Goal: Information Seeking & Learning: Learn about a topic

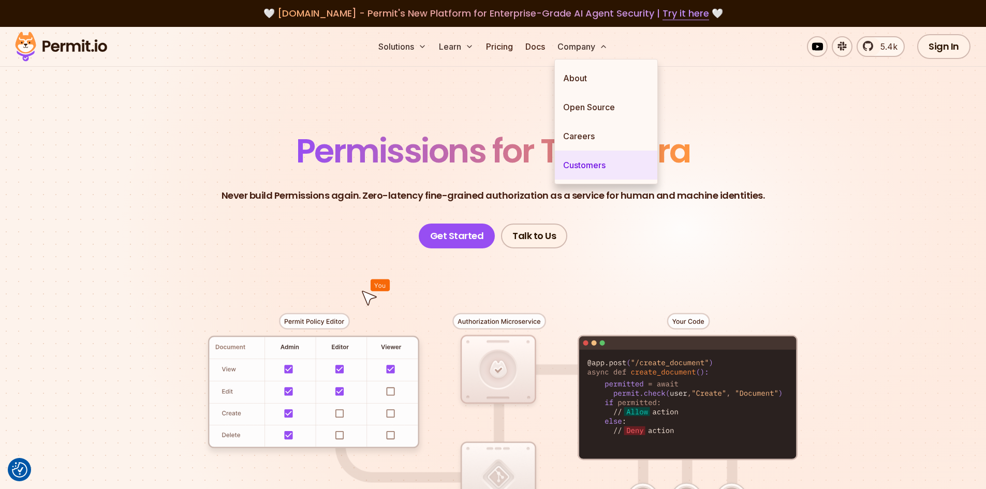
click at [586, 167] on link "Customers" at bounding box center [606, 165] width 103 height 29
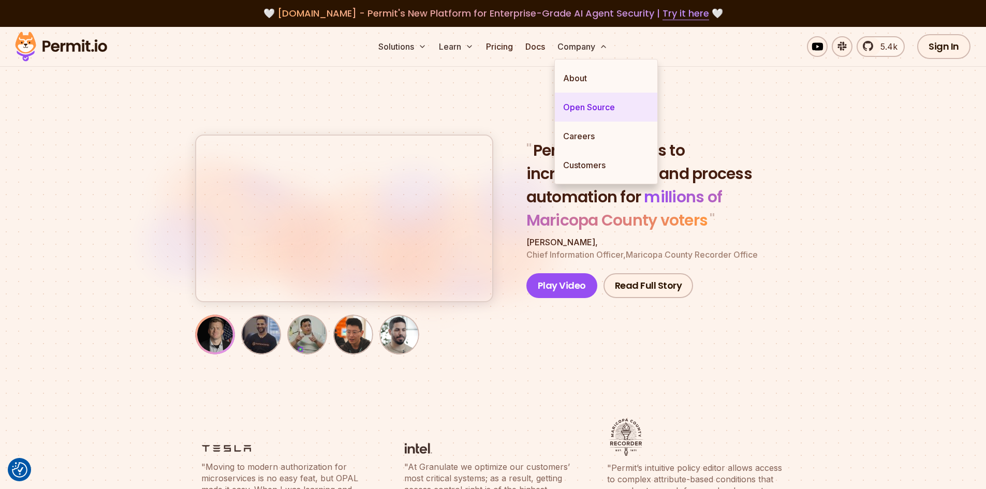
click at [600, 108] on link "Open Source" at bounding box center [606, 107] width 103 height 29
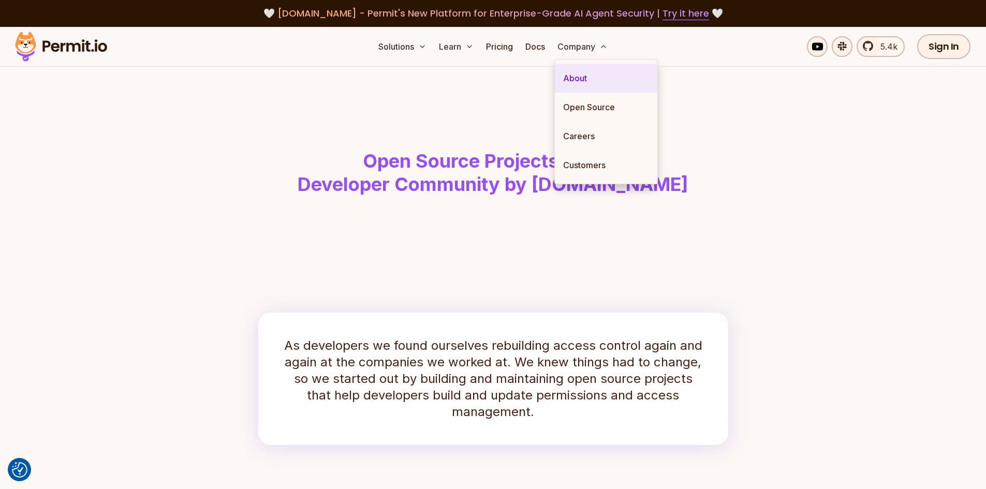
click at [585, 79] on link "About" at bounding box center [606, 78] width 103 height 29
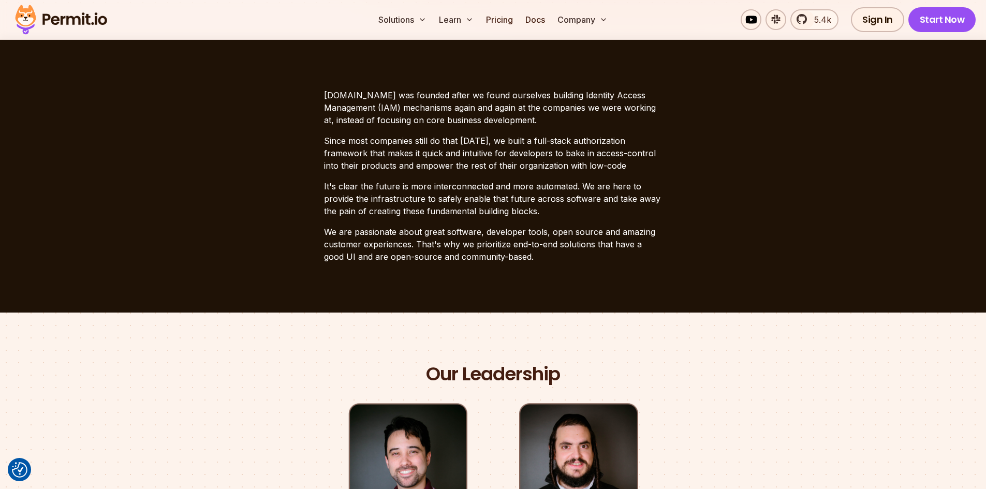
scroll to position [253, 0]
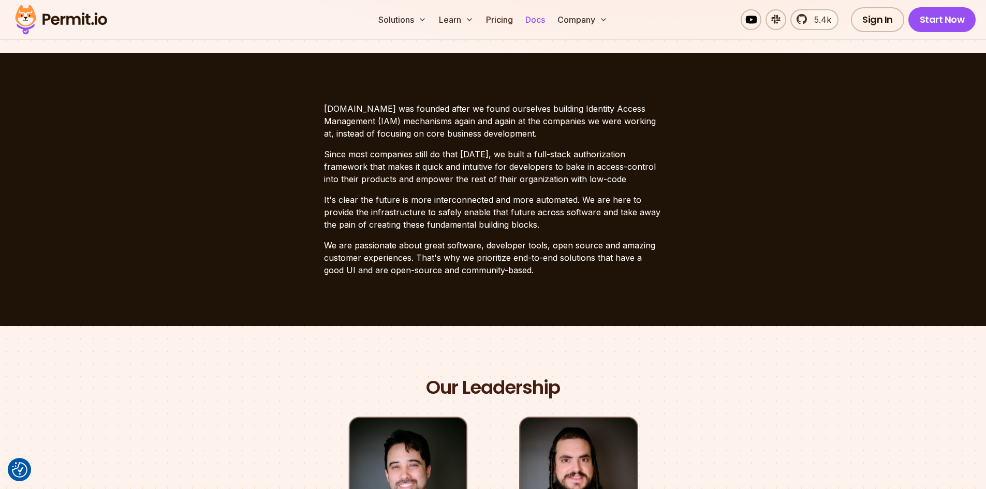
click at [531, 16] on link "Docs" at bounding box center [535, 19] width 28 height 21
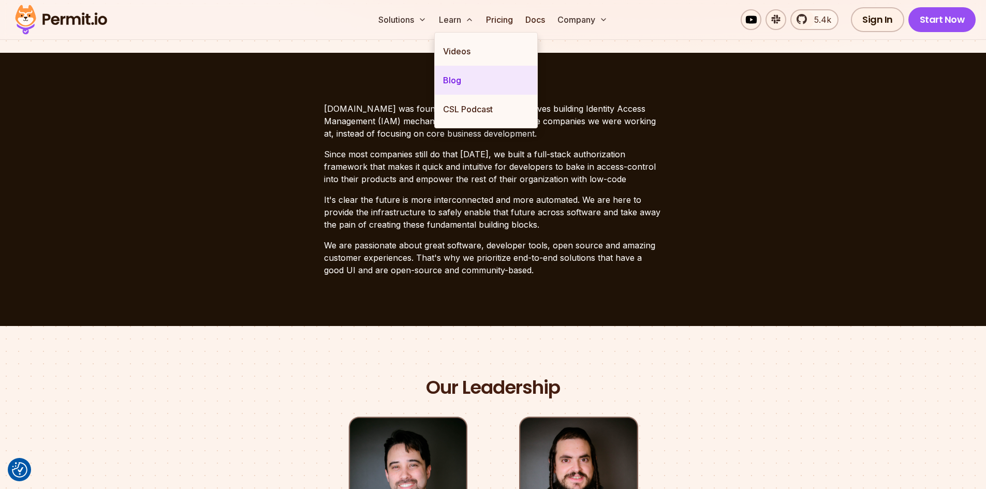
click at [448, 85] on link "Blog" at bounding box center [486, 80] width 103 height 29
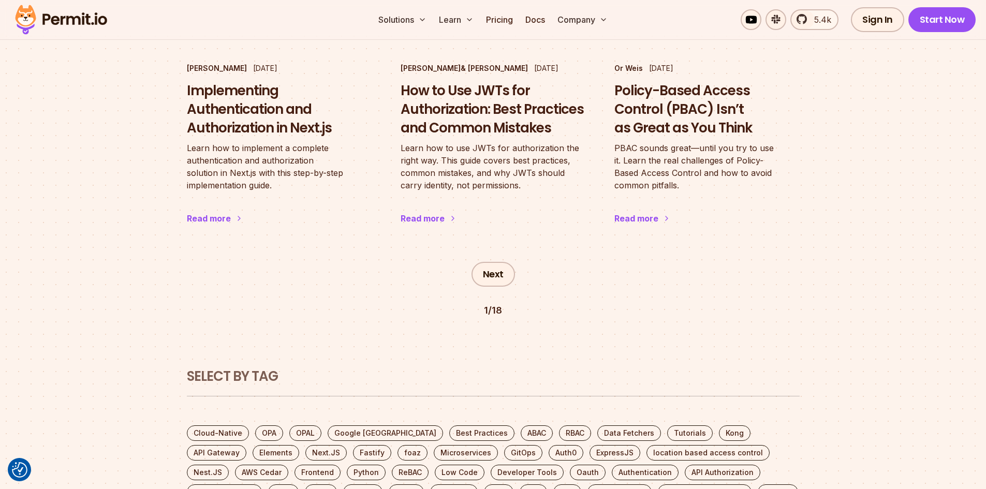
scroll to position [1837, 0]
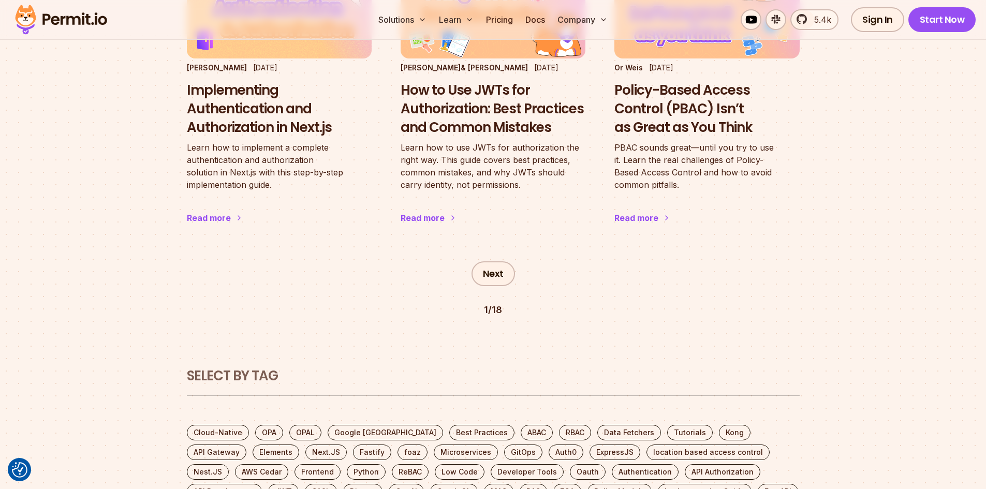
drag, startPoint x: 482, startPoint y: 207, endPoint x: 688, endPoint y: 230, distance: 207.4
click at [688, 245] on div "Next 1 / 18" at bounding box center [493, 281] width 613 height 72
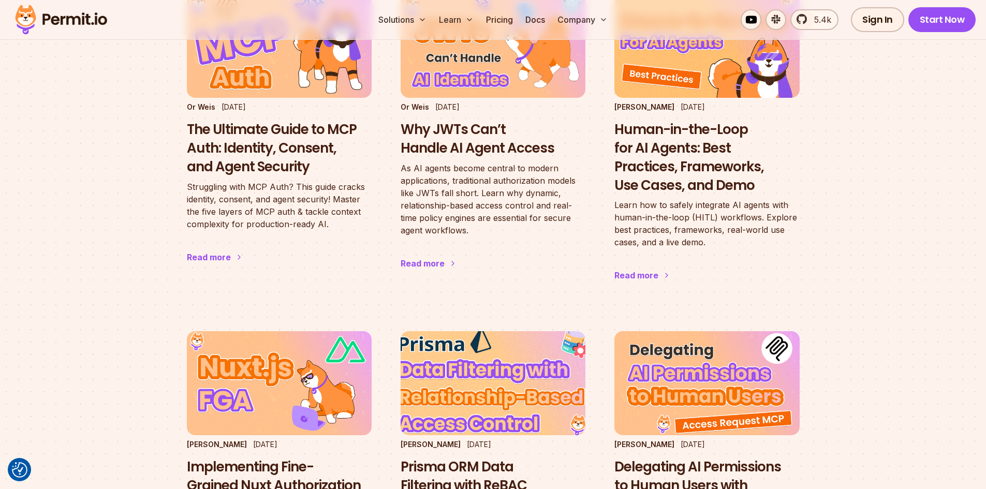
scroll to position [746, 0]
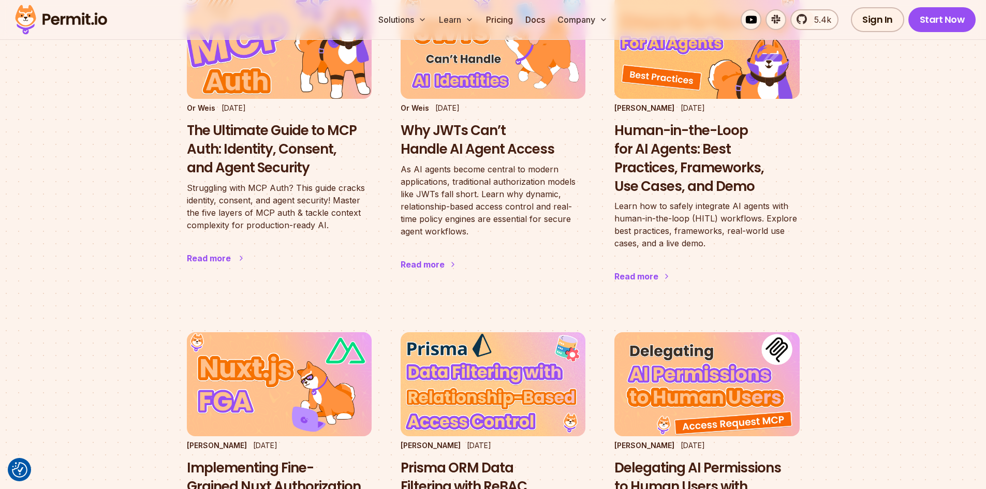
click at [266, 122] on h3 "The Ultimate Guide to MCP Auth: Identity, Consent, and Agent Security" at bounding box center [279, 149] width 185 height 55
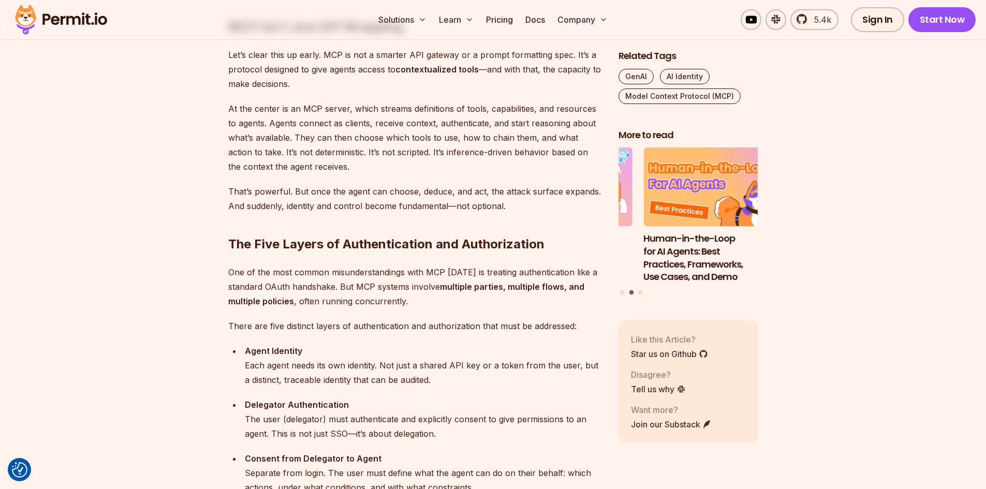
scroll to position [837, 0]
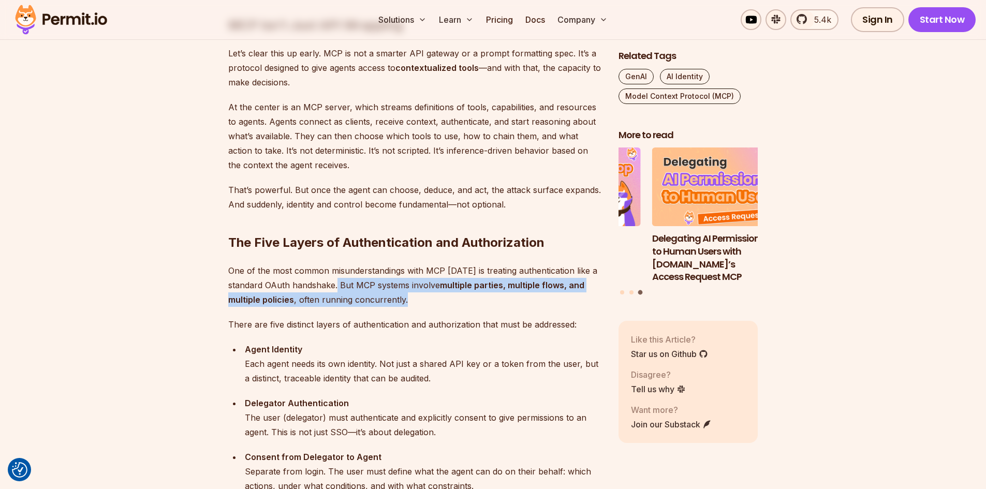
drag, startPoint x: 339, startPoint y: 285, endPoint x: 421, endPoint y: 307, distance: 84.6
click at [421, 307] on p "One of the most common misunderstandings with MCP [DATE] is treating authentica…" at bounding box center [415, 285] width 374 height 43
drag, startPoint x: 354, startPoint y: 286, endPoint x: 415, endPoint y: 304, distance: 63.7
click at [415, 304] on p "One of the most common misunderstandings with MCP [DATE] is treating authentica…" at bounding box center [415, 285] width 374 height 43
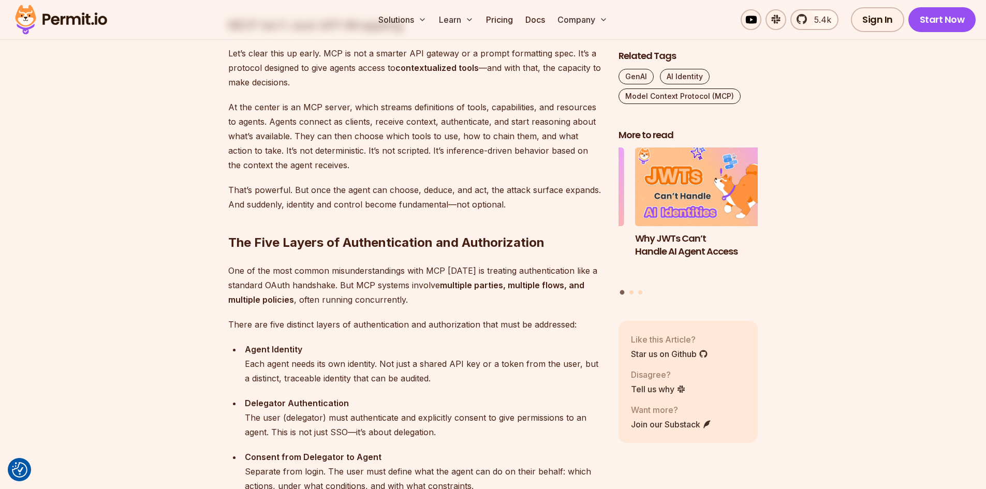
click at [256, 278] on p "One of the most common misunderstandings with MCP [DATE] is treating authentica…" at bounding box center [415, 285] width 374 height 43
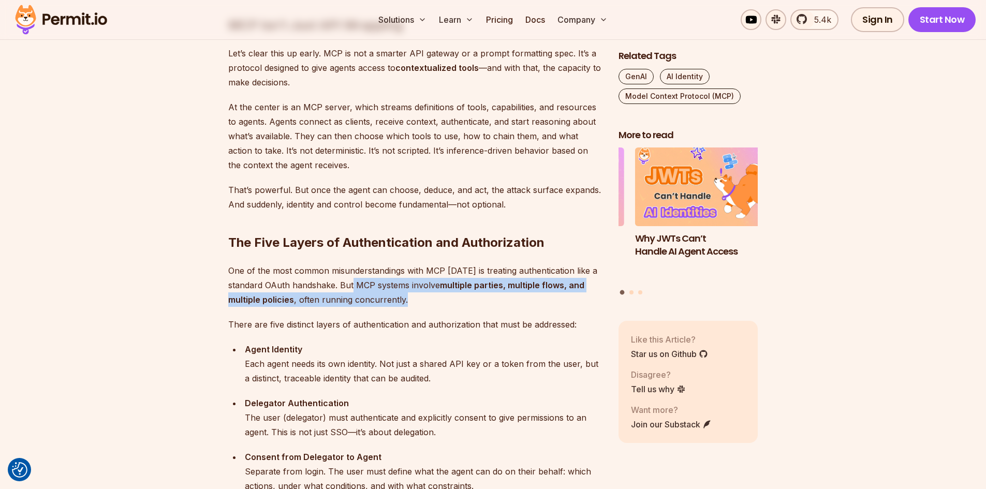
drag, startPoint x: 355, startPoint y: 287, endPoint x: 420, endPoint y: 300, distance: 66.5
click at [420, 300] on p "One of the most common misunderstandings with MCP [DATE] is treating authentica…" at bounding box center [415, 285] width 374 height 43
copy p "MCP systems involve multiple parties, multiple flows, and multiple policies , o…"
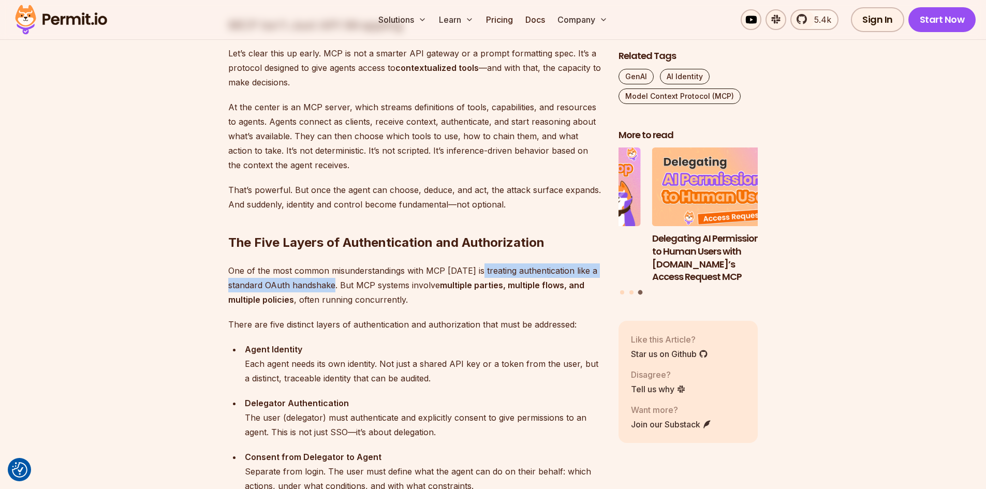
drag, startPoint x: 480, startPoint y: 271, endPoint x: 336, endPoint y: 284, distance: 145.0
click at [336, 284] on p "One of the most common misunderstandings with MCP [DATE] is treating authentica…" at bounding box center [415, 285] width 374 height 43
copy p "treating authentication like a standard OAuth handshake."
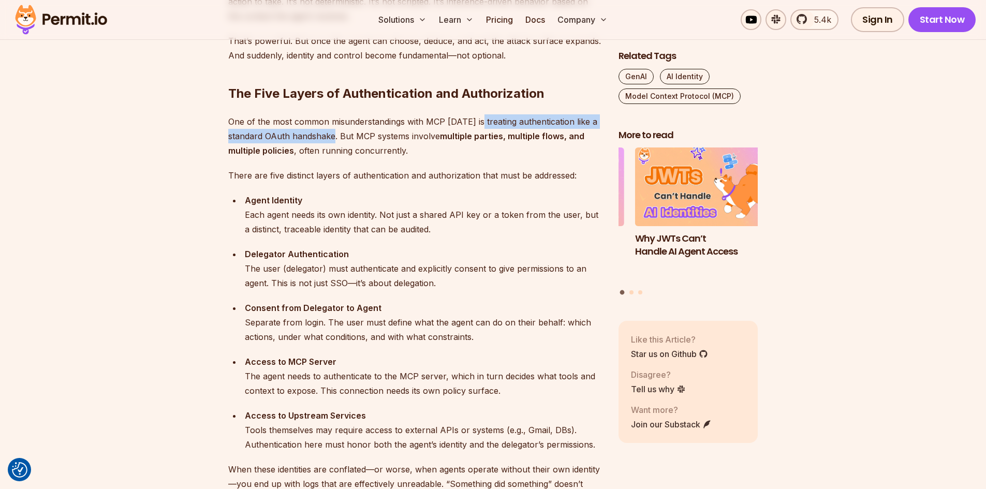
scroll to position [987, 0]
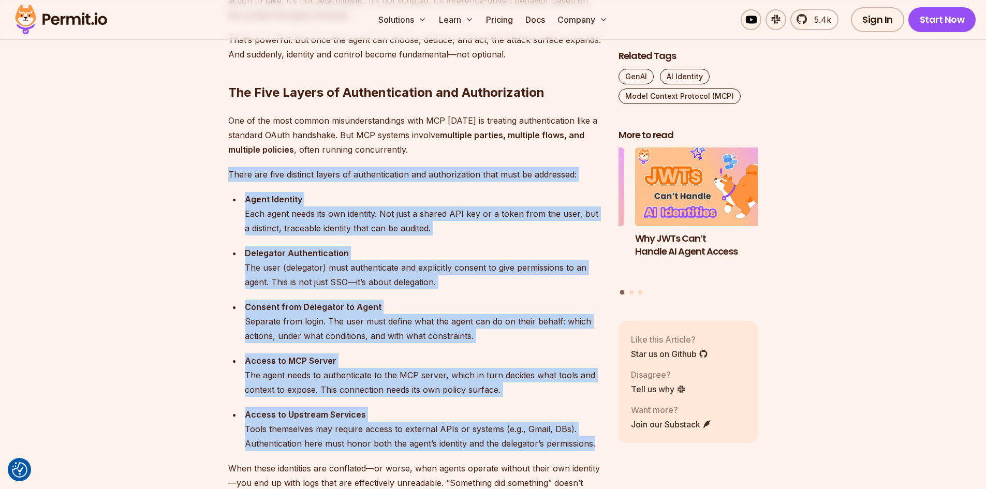
drag, startPoint x: 229, startPoint y: 172, endPoint x: 599, endPoint y: 445, distance: 459.1
copy div "There are five distinct layers of authentication and authorization that must be…"
click at [599, 445] on div "Access to Upstream Services Tools themselves may require access to external API…" at bounding box center [423, 428] width 357 height 43
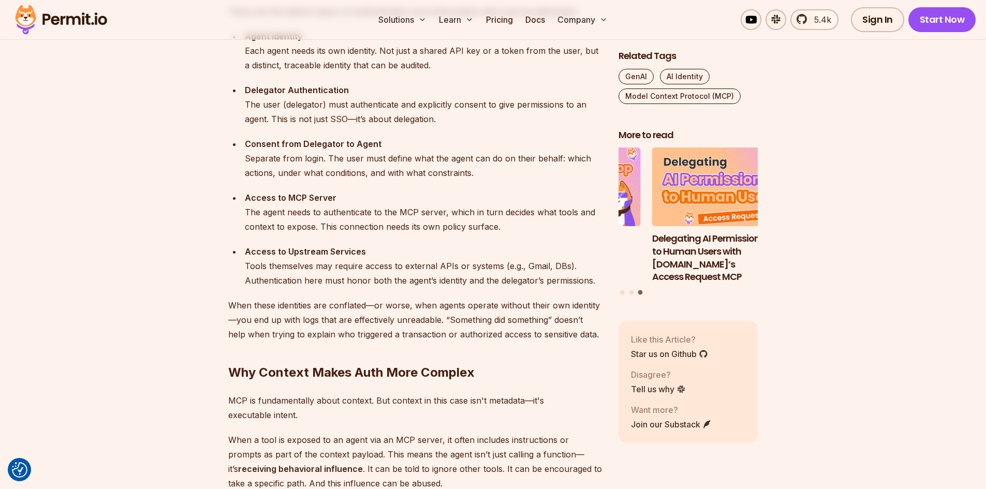
scroll to position [1153, 0]
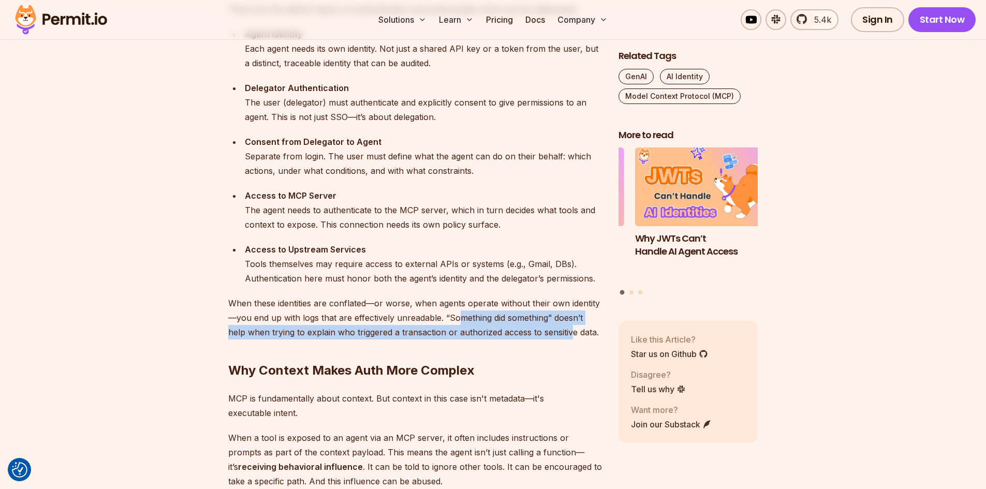
drag, startPoint x: 461, startPoint y: 318, endPoint x: 552, endPoint y: 339, distance: 93.8
click at [552, 339] on p "When these identities are conflated—or worse, when agents operate without their…" at bounding box center [415, 317] width 374 height 43
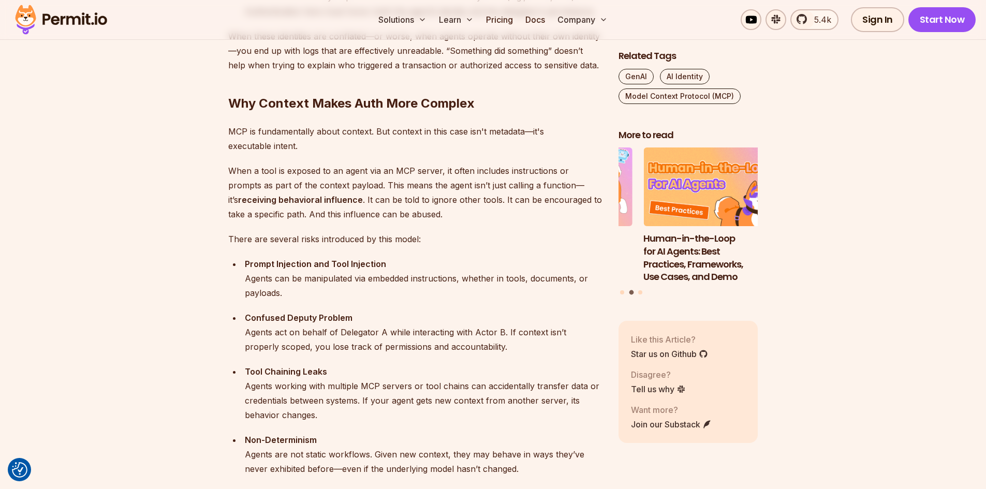
scroll to position [1420, 0]
click at [323, 198] on p "When a tool is exposed to an agent via an MCP server, it often includes instruc…" at bounding box center [415, 192] width 374 height 58
click at [349, 214] on p "When a tool is exposed to an agent via an MCP server, it often includes instruc…" at bounding box center [415, 192] width 374 height 58
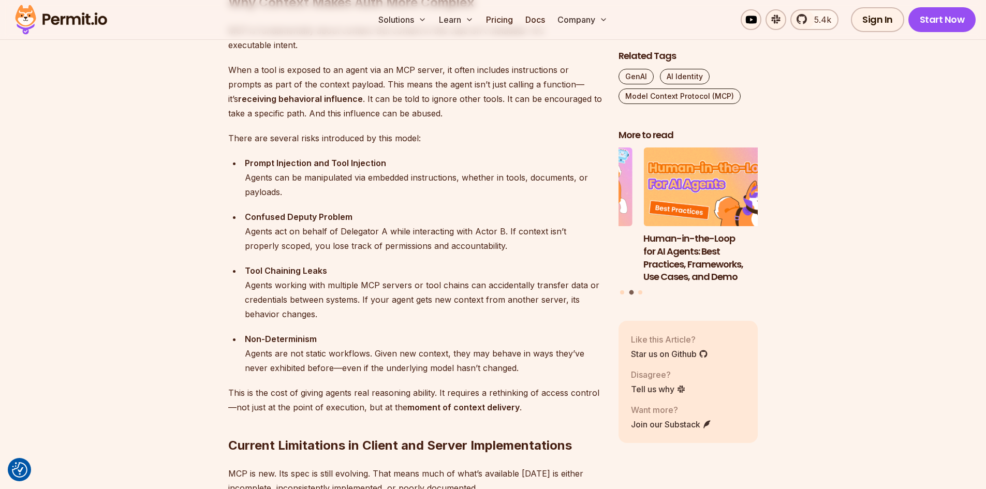
scroll to position [1524, 0]
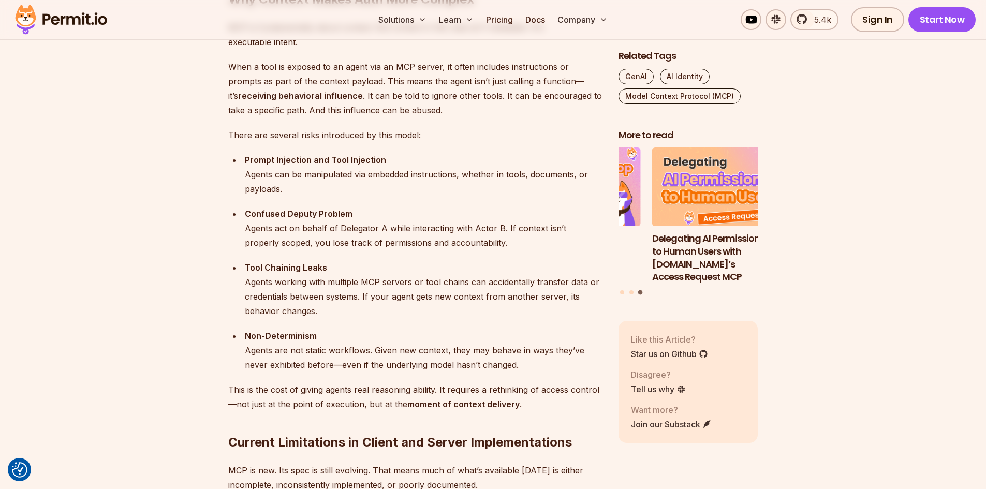
click at [476, 401] on strong "moment of context delivery" at bounding box center [463, 404] width 112 height 10
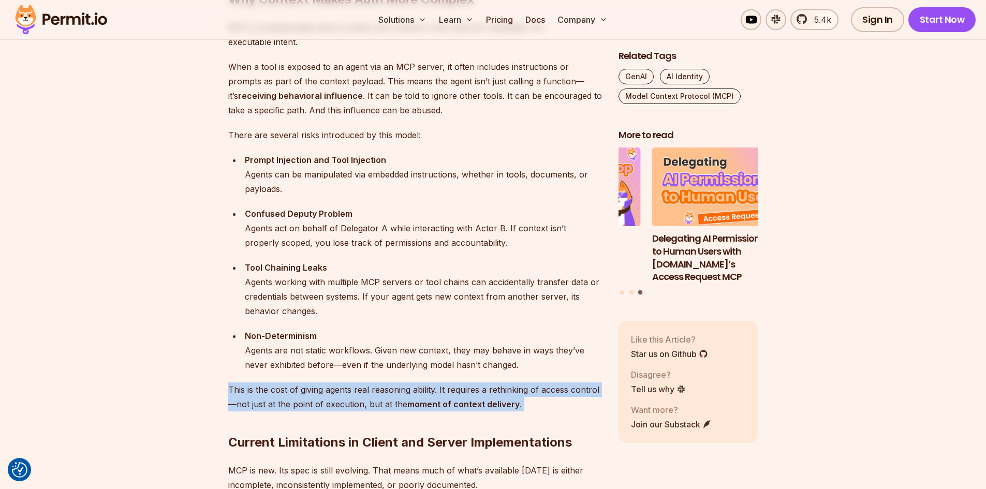
click at [476, 401] on strong "moment of context delivery" at bounding box center [463, 404] width 112 height 10
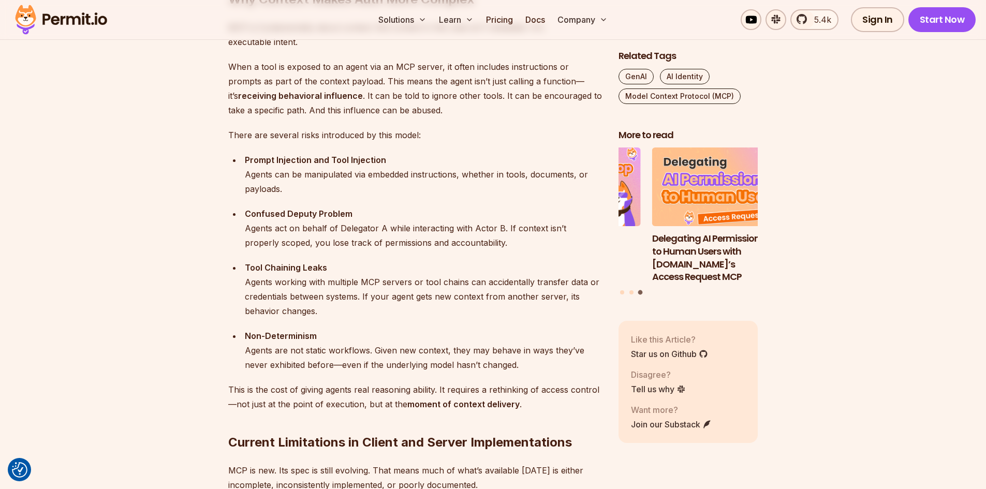
click at [319, 191] on div "Prompt Injection and Tool Injection Agents can be manipulated via embedded inst…" at bounding box center [423, 174] width 357 height 43
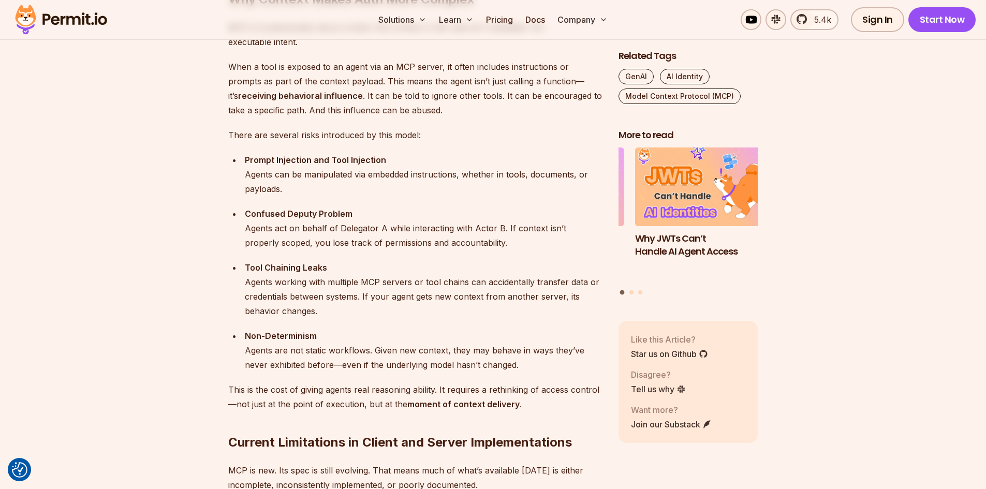
click at [238, 136] on p "There are several risks introduced by this model:" at bounding box center [415, 135] width 374 height 14
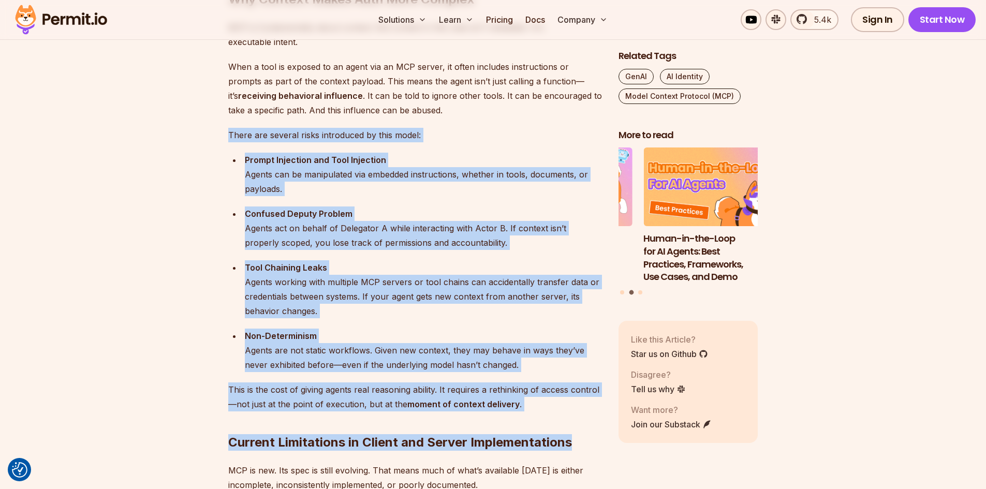
drag, startPoint x: 229, startPoint y: 136, endPoint x: 573, endPoint y: 405, distance: 437.0
copy div "There are several risks introduced by this model: Prompt Injection and Tool Inj…"
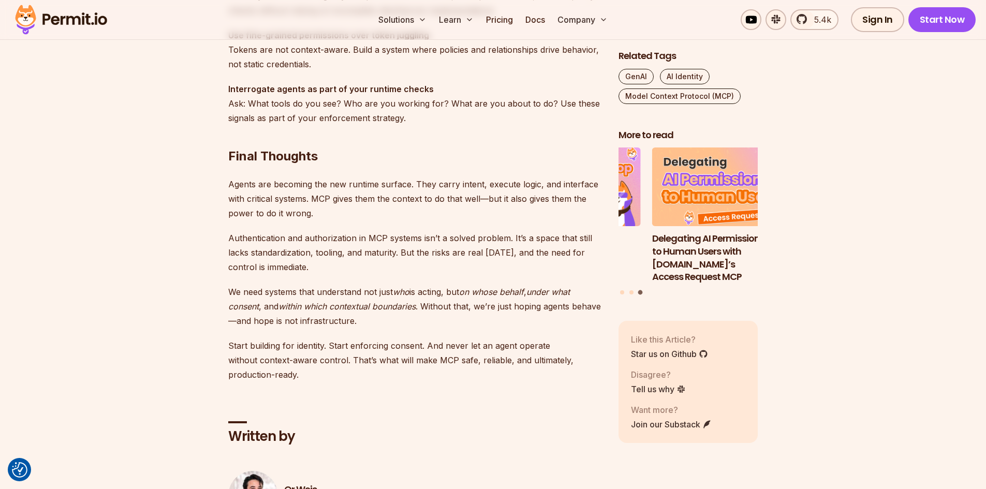
scroll to position [3125, 0]
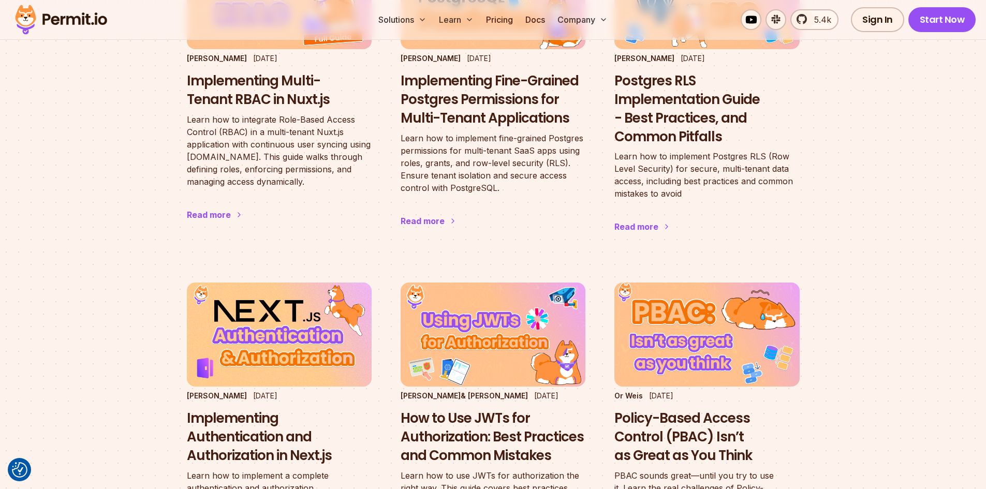
scroll to position [1508, 0]
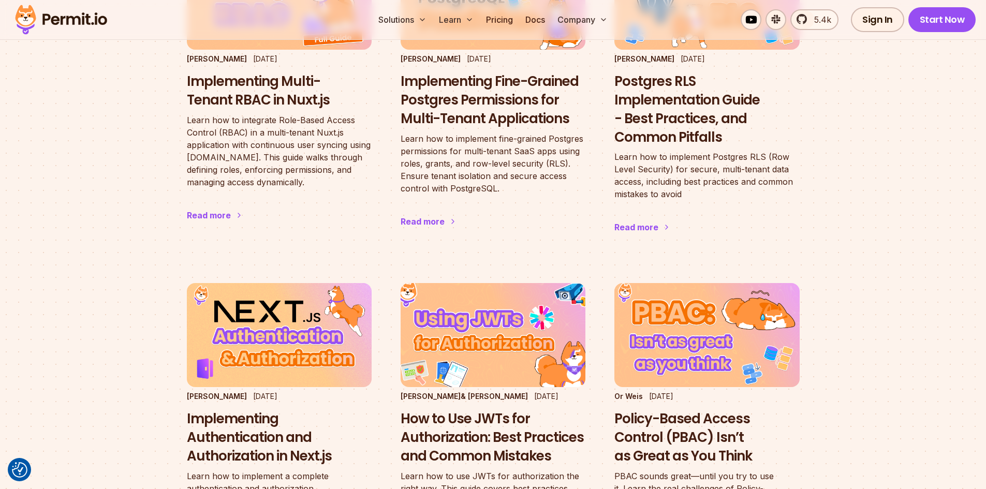
click at [426, 410] on h3 "How to Use JWTs for Authorization: Best Practices and Common Mistakes" at bounding box center [493, 437] width 185 height 55
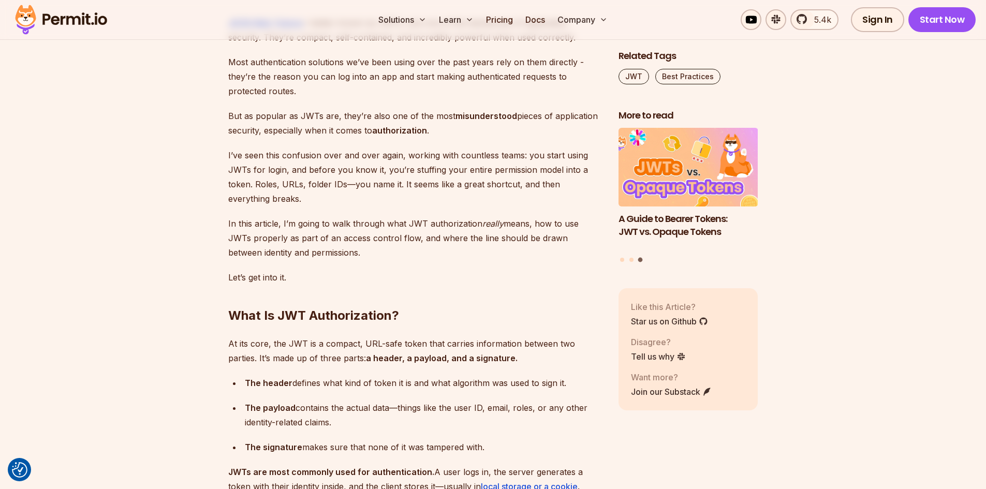
scroll to position [655, 0]
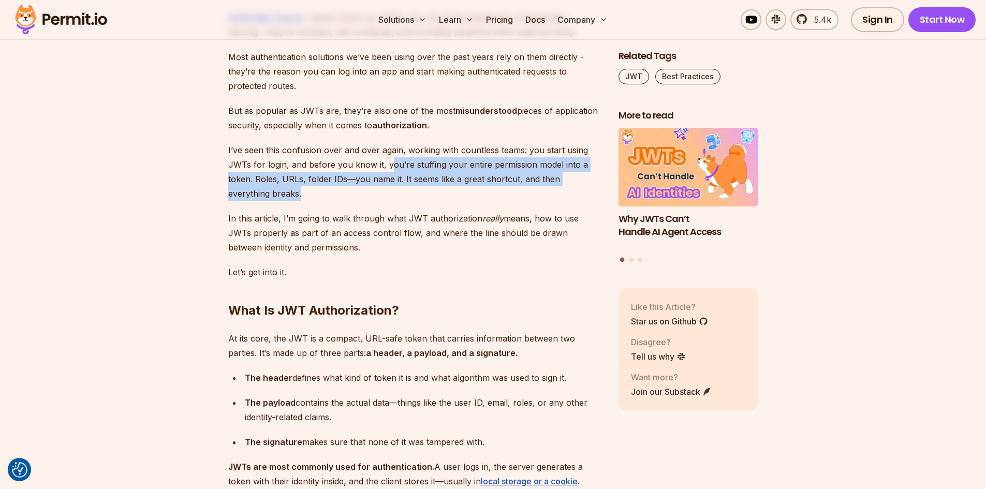
drag, startPoint x: 412, startPoint y: 166, endPoint x: 414, endPoint y: 195, distance: 28.6
click at [414, 195] on p "I’ve seen this confusion over and over again, working with countless teams: you…" at bounding box center [415, 172] width 374 height 58
click at [394, 195] on p "I’ve seen this confusion over and over again, working with countless teams: you…" at bounding box center [415, 172] width 374 height 58
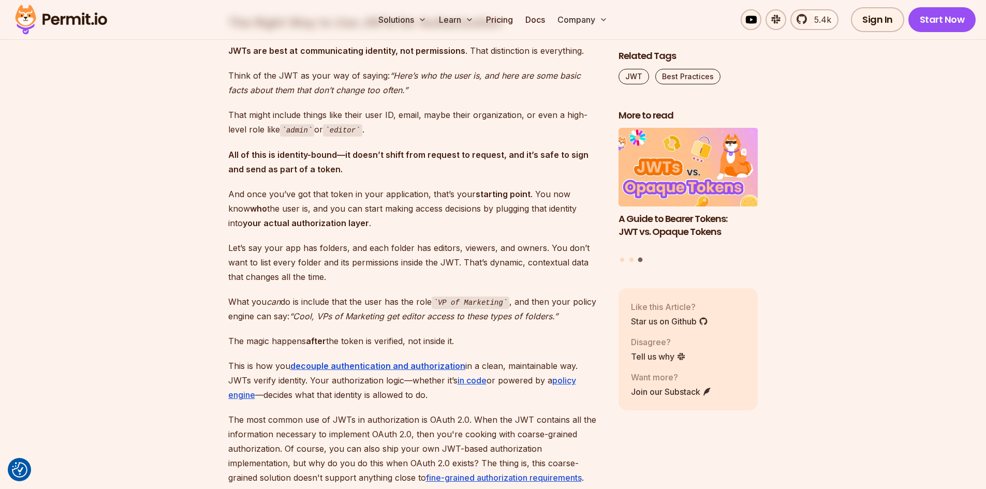
scroll to position [1416, 0]
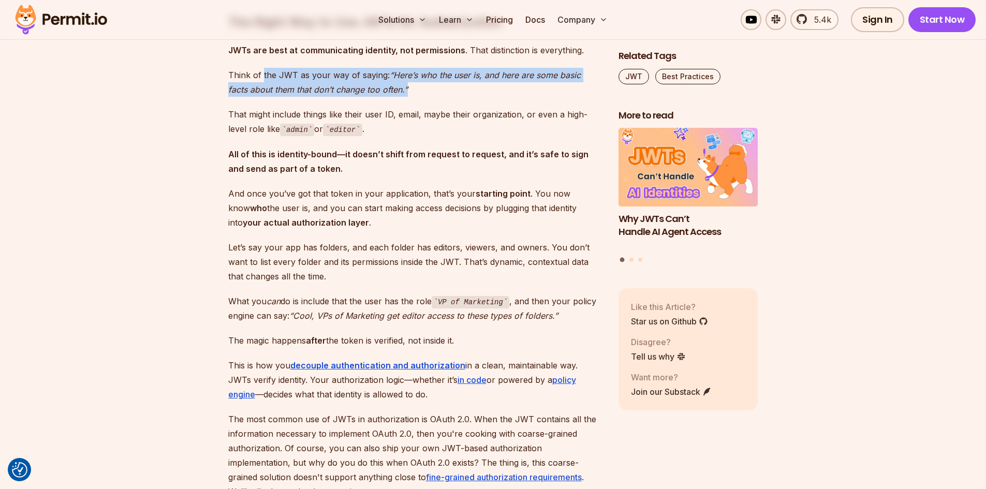
drag, startPoint x: 262, startPoint y: 63, endPoint x: 410, endPoint y: 75, distance: 148.6
click at [410, 75] on p "Think of the JWT as your way of saying: “Here’s who the user is, and here are s…" at bounding box center [415, 82] width 374 height 29
copy p "the JWT as your way of saying: “Here’s who the user is, and here are some basic…"
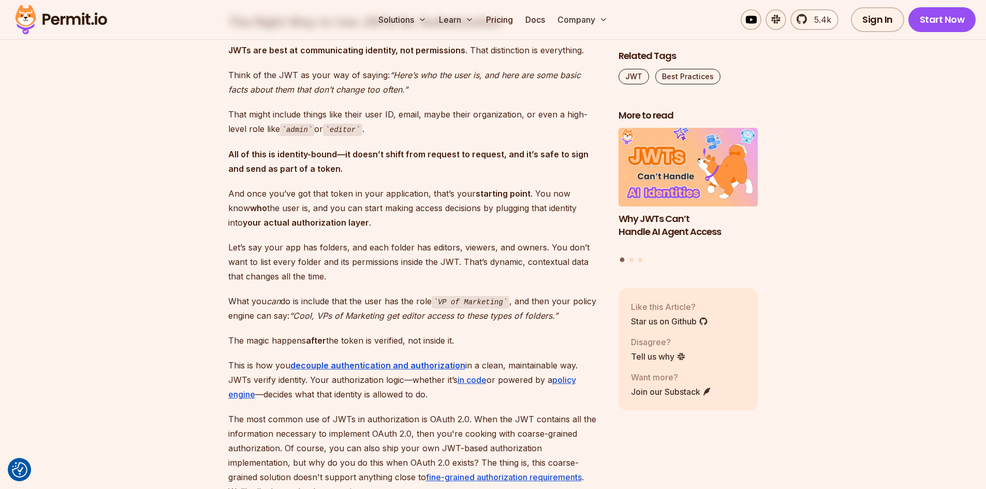
click at [461, 199] on p "And once you’ve got that token in your application, that’s your starting point …" at bounding box center [415, 207] width 374 height 43
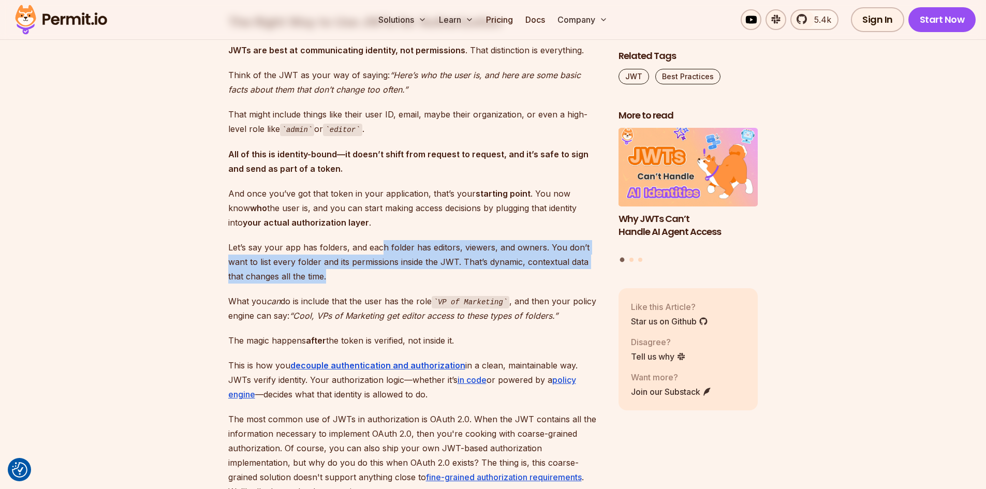
drag, startPoint x: 379, startPoint y: 227, endPoint x: 401, endPoint y: 257, distance: 37.4
click at [401, 257] on p "Let’s say your app has folders, and each folder has editors, viewers, and owner…" at bounding box center [415, 261] width 374 height 43
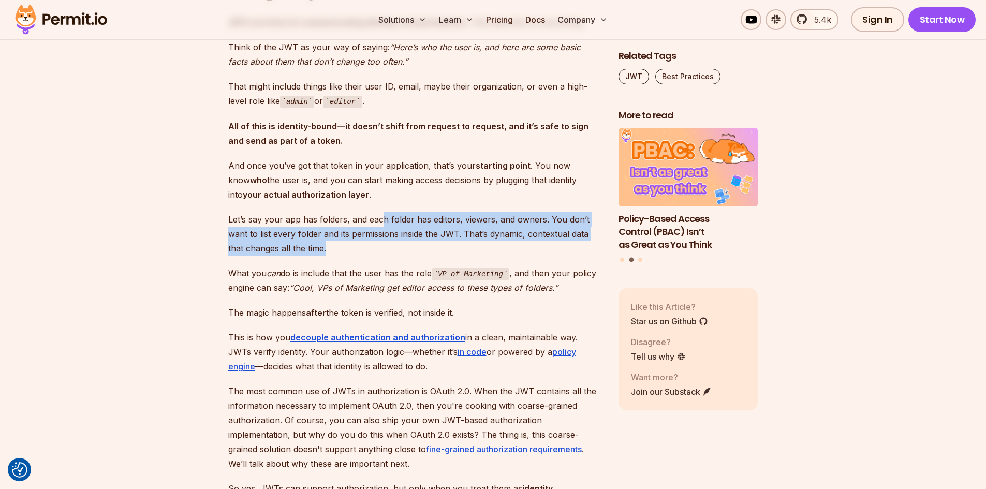
scroll to position [1448, 0]
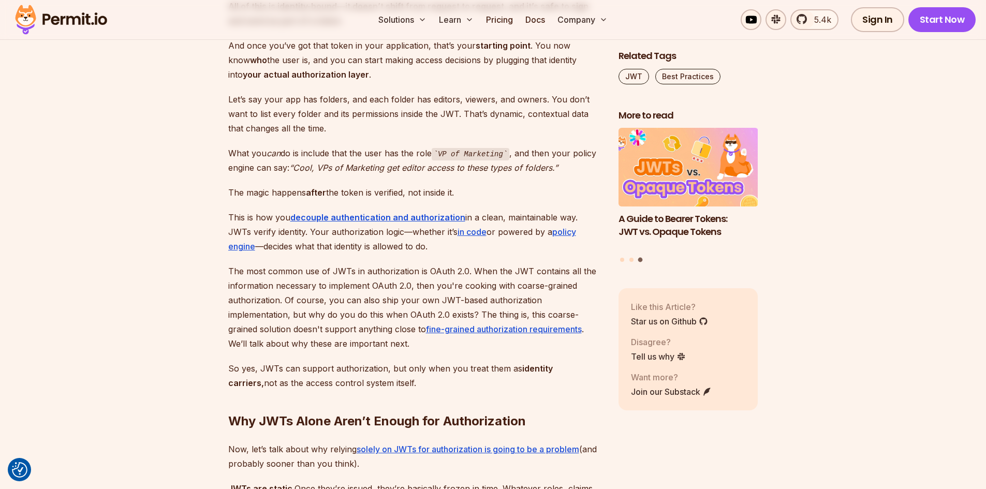
scroll to position [1571, 0]
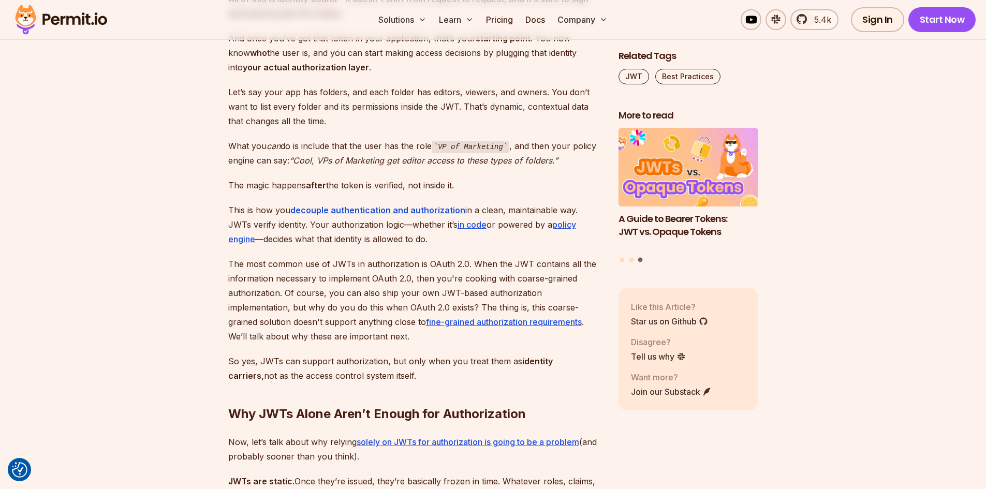
click at [440, 257] on p "The most common use of JWTs in authorization is OAuth 2.0. When the JWT contain…" at bounding box center [415, 300] width 374 height 87
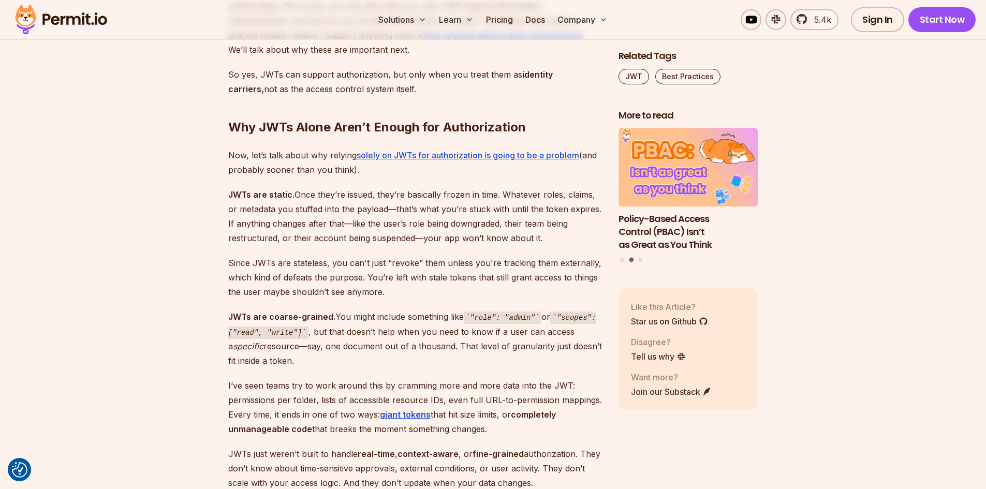
scroll to position [1859, 0]
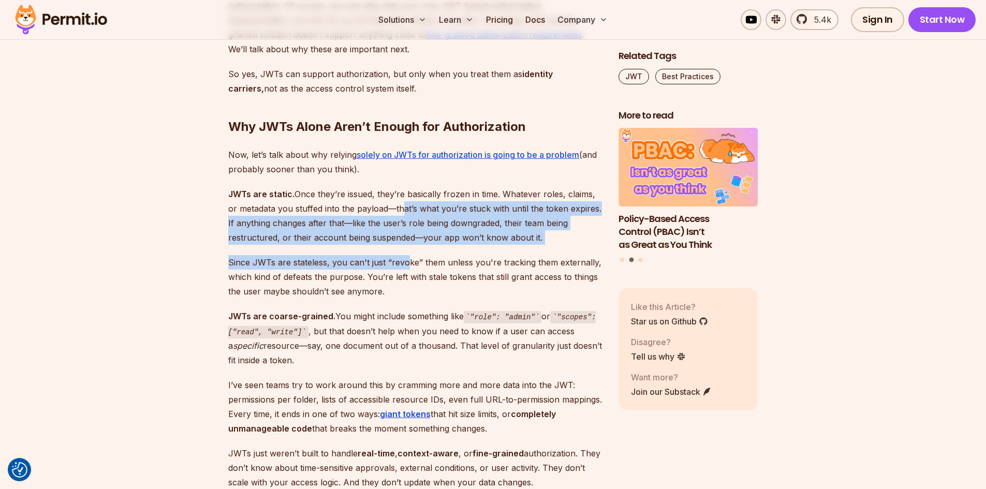
drag, startPoint x: 400, startPoint y: 196, endPoint x: 408, endPoint y: 234, distance: 38.7
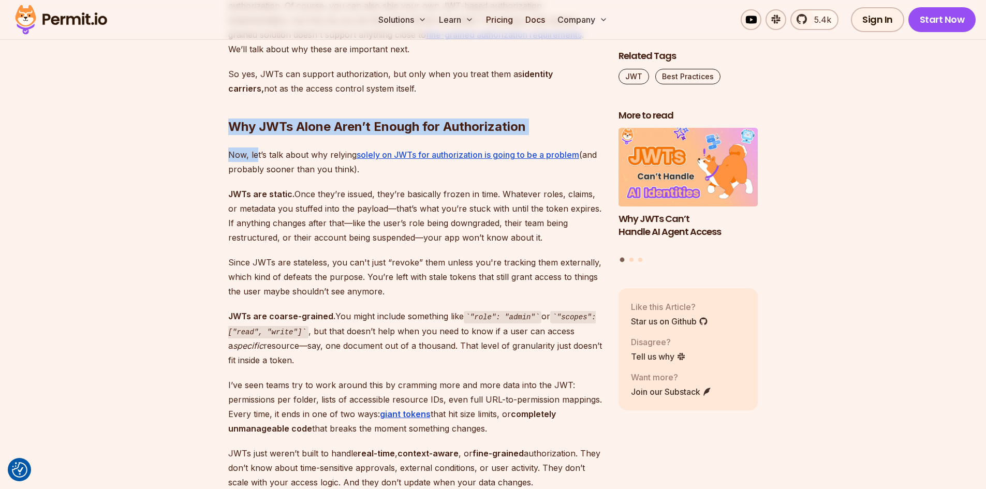
drag, startPoint x: 234, startPoint y: 111, endPoint x: 257, endPoint y: 131, distance: 30.1
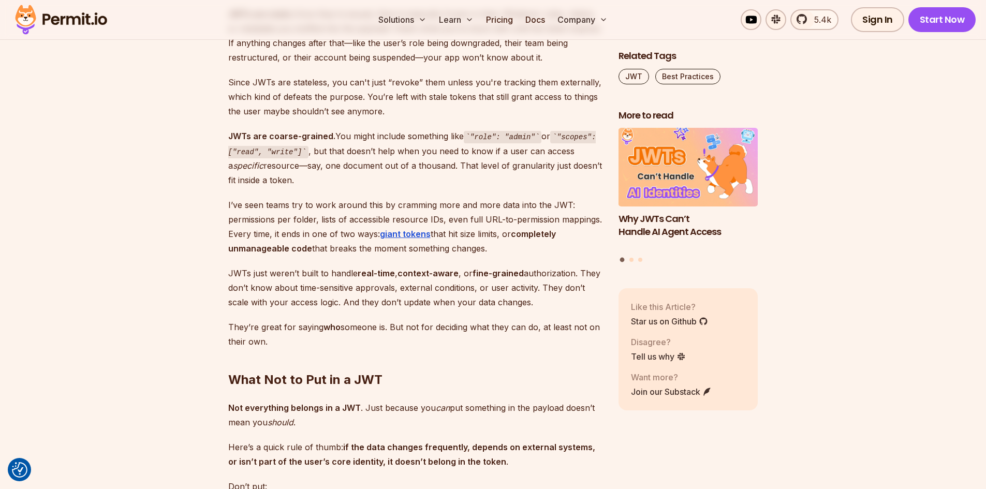
scroll to position [2041, 0]
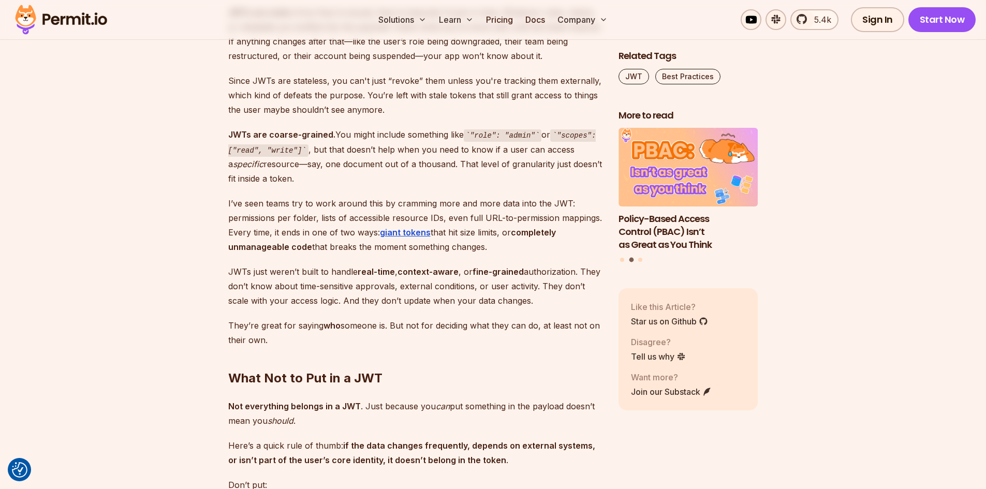
drag, startPoint x: 327, startPoint y: 201, endPoint x: 518, endPoint y: 223, distance: 191.8
click at [518, 223] on p "I’ve seen teams try to work around this by cramming more and more data into the…" at bounding box center [415, 225] width 374 height 58
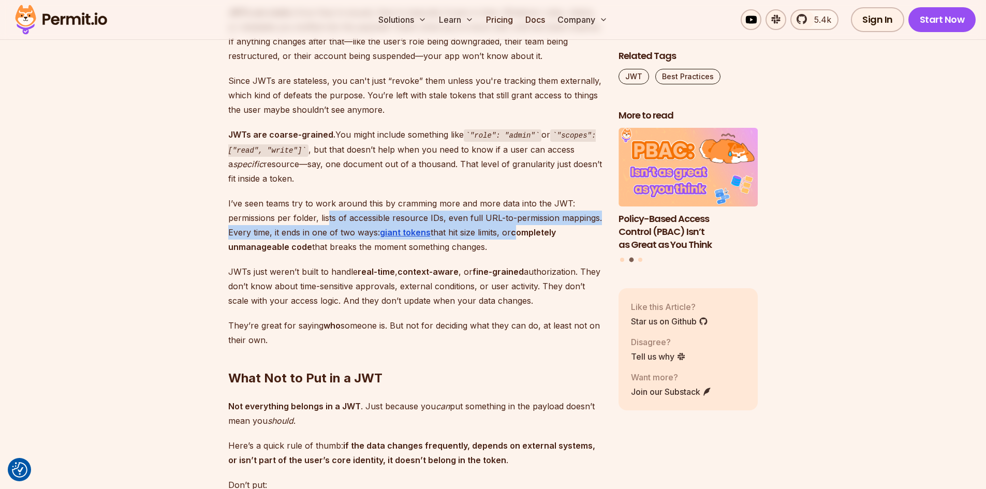
click at [518, 227] on strong "completely unmanageable code" at bounding box center [392, 239] width 328 height 25
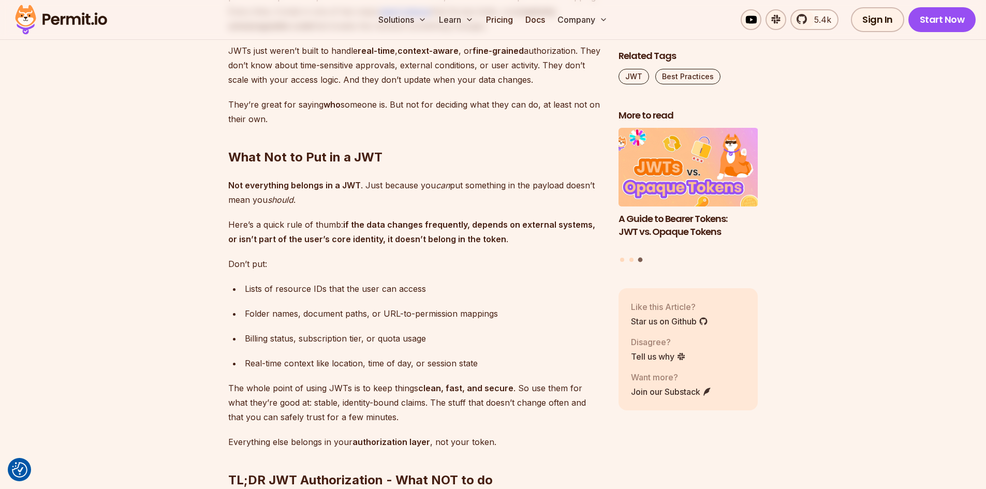
scroll to position [2262, 0]
drag, startPoint x: 366, startPoint y: 174, endPoint x: 374, endPoint y: 183, distance: 11.7
click at [374, 183] on p "Not everything belongs in a JWT . Just because you can put something in the pay…" at bounding box center [415, 192] width 374 height 29
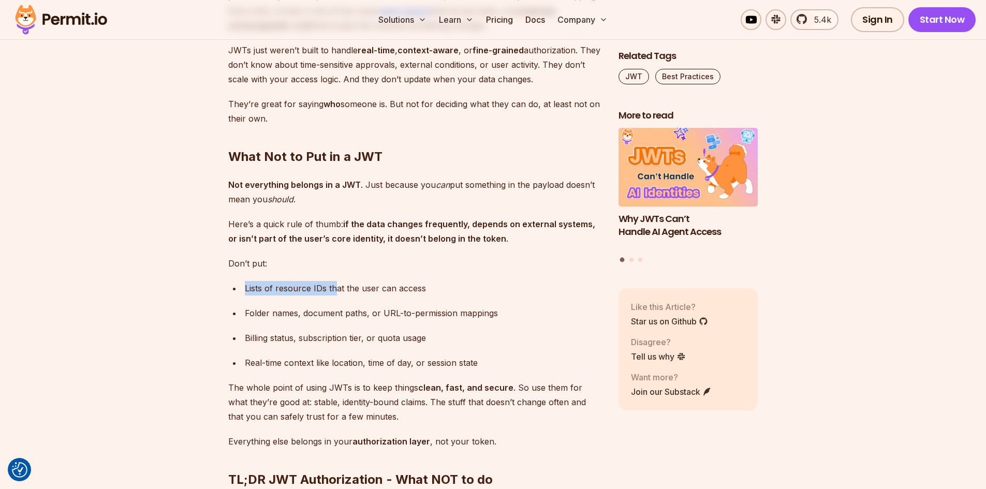
drag, startPoint x: 336, startPoint y: 273, endPoint x: 407, endPoint y: 266, distance: 71.8
click at [407, 266] on div "JSON Web Tokens —better known as JWTs—are one of the backbones of application s…" at bounding box center [415, 270] width 374 height 3732
drag, startPoint x: 293, startPoint y: 297, endPoint x: 474, endPoint y: 299, distance: 181.2
click at [474, 306] on div "Folder names, document paths, or URL-to-permission mappings" at bounding box center [423, 313] width 357 height 14
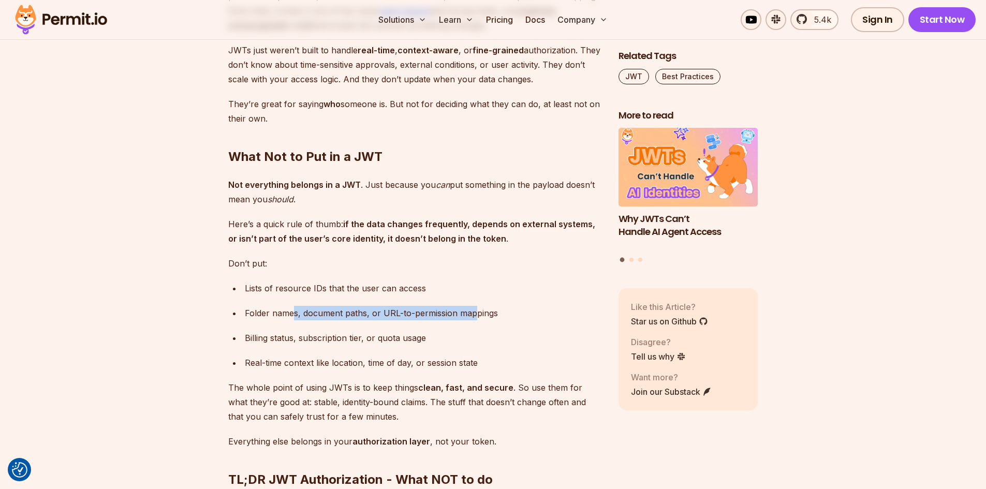
click at [474, 306] on div "Folder names, document paths, or URL-to-permission mappings" at bounding box center [423, 313] width 357 height 14
drag, startPoint x: 315, startPoint y: 326, endPoint x: 403, endPoint y: 312, distance: 89.2
click at [403, 312] on ul "Lists of resource IDs that the user can access Folder names, document paths, or…" at bounding box center [415, 325] width 374 height 89
click at [339, 356] on div "Real-time context like location, time of day, or session state" at bounding box center [423, 363] width 357 height 14
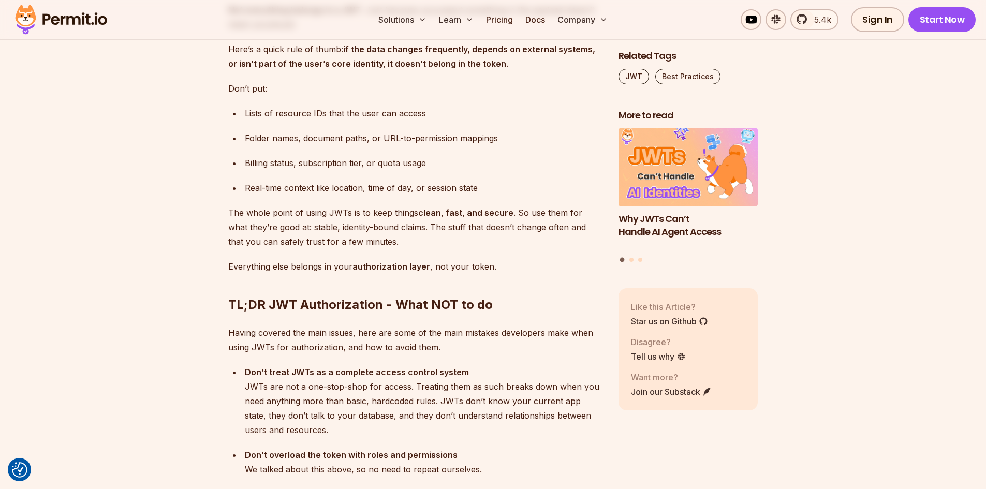
scroll to position [2438, 0]
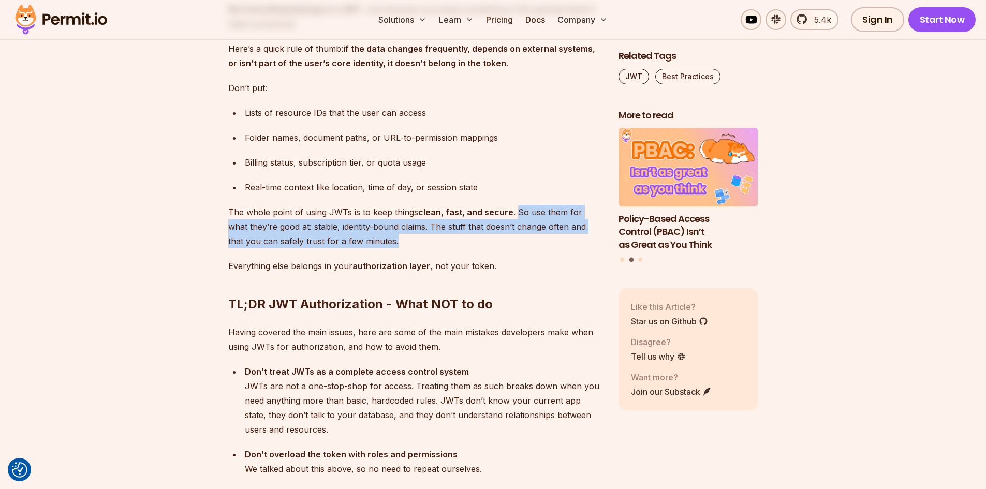
drag, startPoint x: 513, startPoint y: 199, endPoint x: 522, endPoint y: 228, distance: 31.1
click at [522, 228] on p "The whole point of using JWTs is to keep things clean, fast, and secure . So us…" at bounding box center [415, 226] width 374 height 43
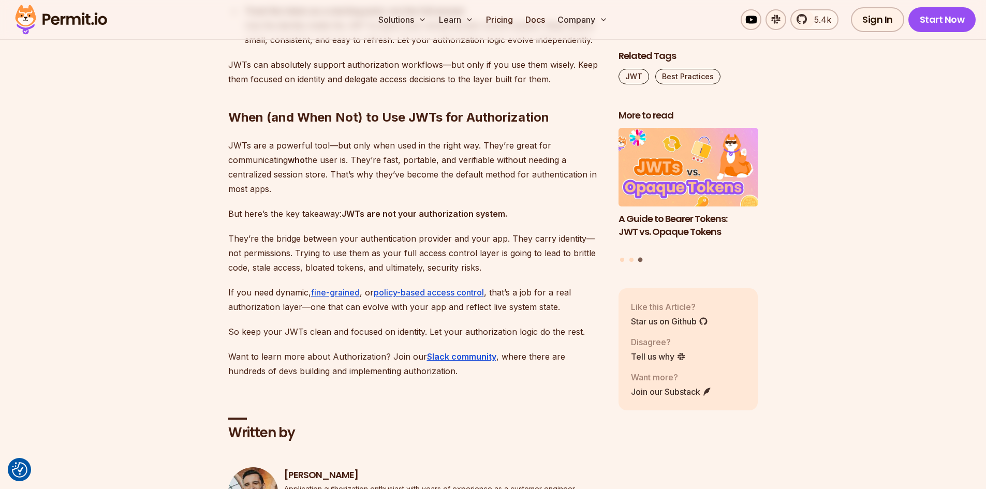
scroll to position [4018, 0]
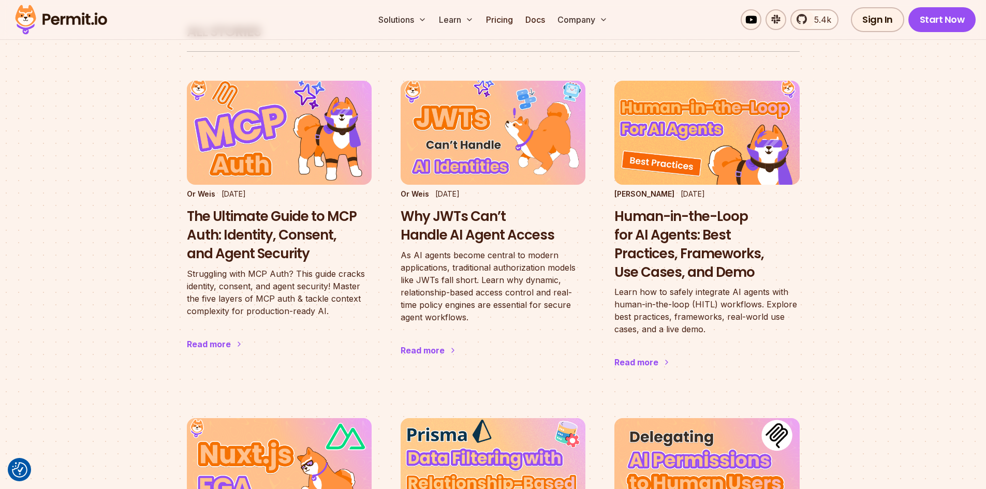
scroll to position [661, 0]
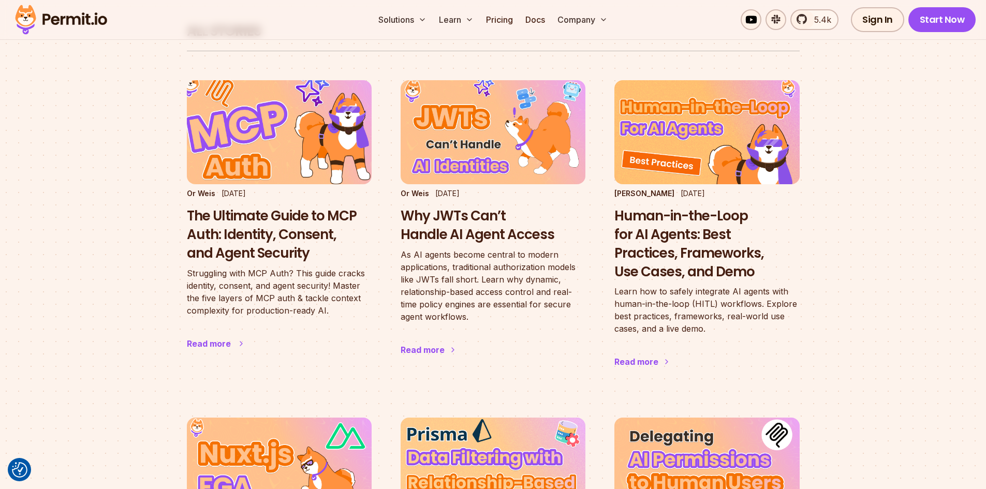
click at [284, 220] on h3 "The Ultimate Guide to MCP Auth: Identity, Consent, and Agent Security" at bounding box center [279, 234] width 185 height 55
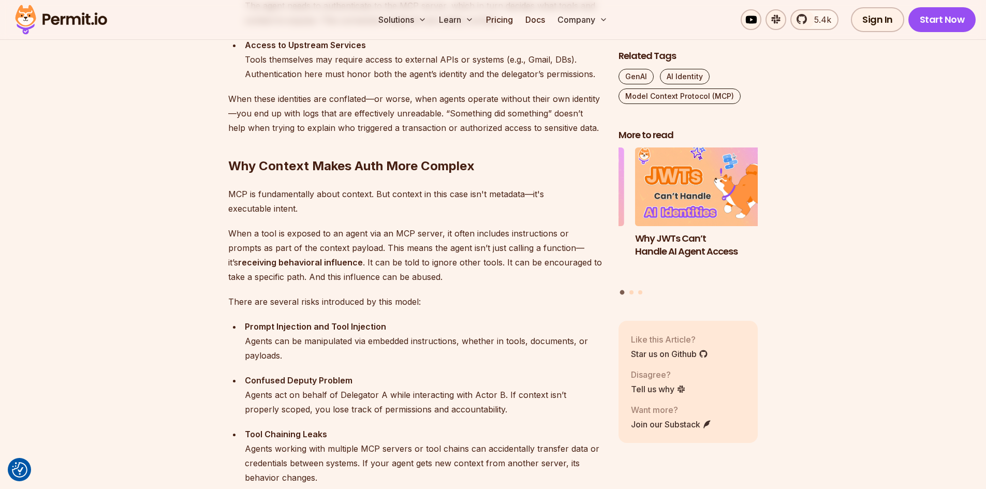
scroll to position [1363, 0]
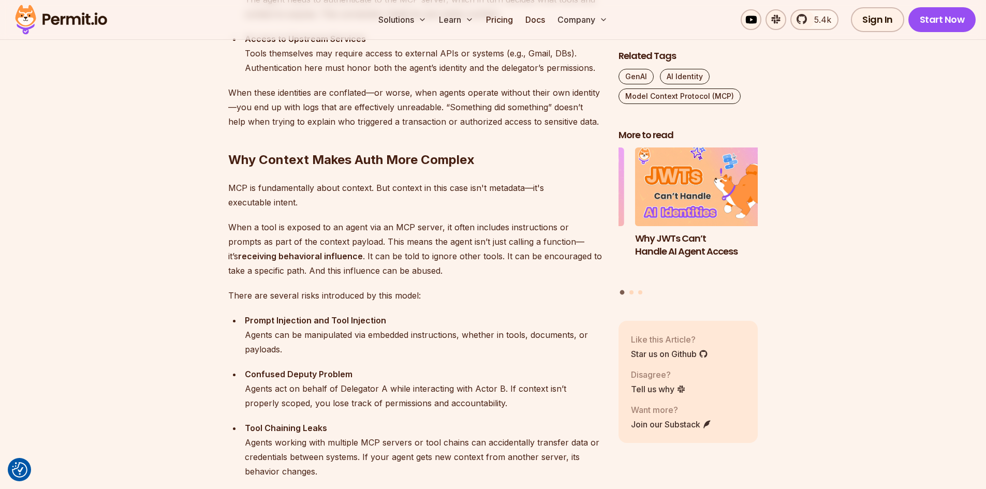
scroll to position [661, 0]
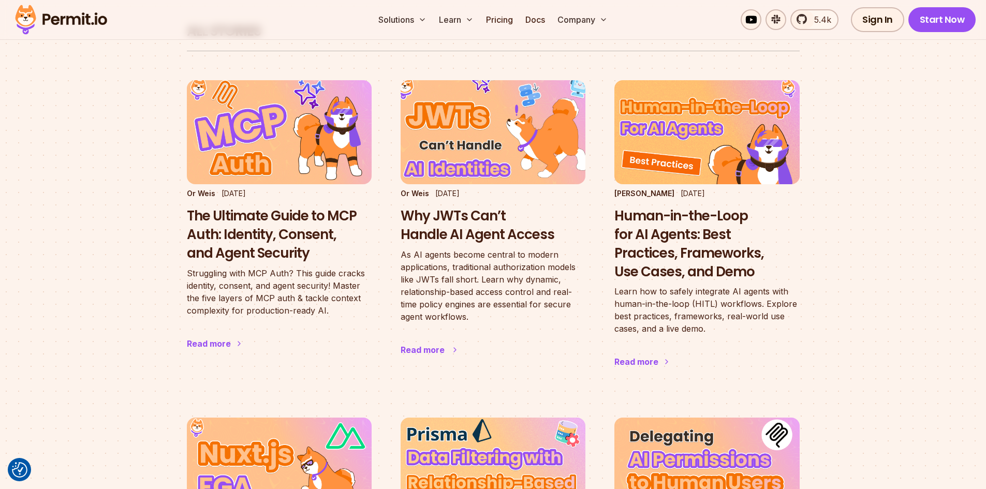
click at [485, 107] on img at bounding box center [492, 132] width 203 height 114
